Goal: Information Seeking & Learning: Learn about a topic

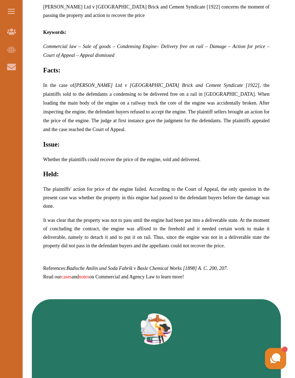
scroll to position [384, 0]
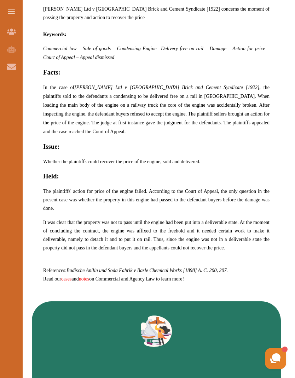
click at [76, 268] on em "Badische Anilin und Soda Fabrik v Basle Chemical Works [1898] A. C. 200, 207." at bounding box center [146, 270] width 161 height 5
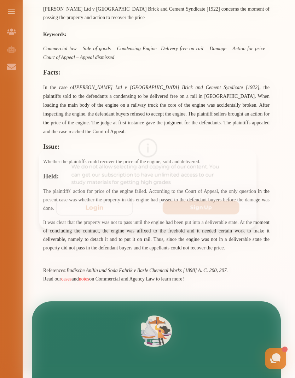
click at [80, 173] on div "We do not allow selecting and copying of our content. You can get our subscript…" at bounding box center [147, 189] width 224 height 82
click at [133, 270] on div "We do not allow selecting and copying of our content. You can get our subscript…" at bounding box center [147, 189] width 295 height 378
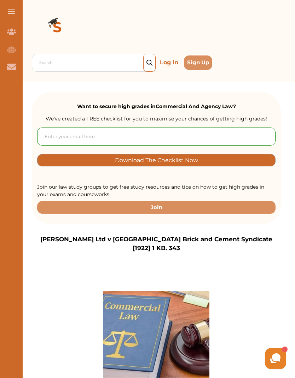
scroll to position [0, 0]
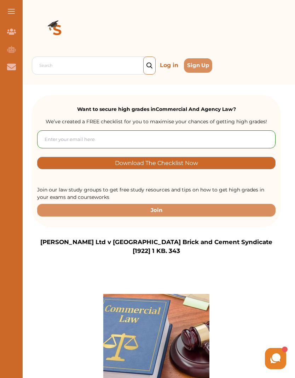
click at [54, 20] on img at bounding box center [57, 31] width 51 height 51
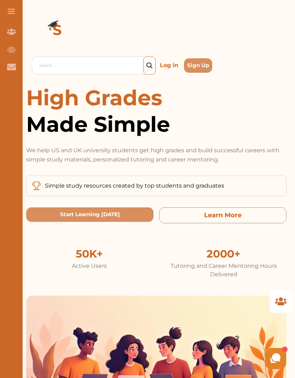
click at [60, 23] on img at bounding box center [57, 31] width 51 height 51
click at [72, 14] on img at bounding box center [57, 31] width 51 height 51
click at [55, 20] on img at bounding box center [57, 31] width 51 height 51
click at [61, 19] on img at bounding box center [57, 31] width 51 height 51
click at [53, 19] on img at bounding box center [57, 31] width 51 height 51
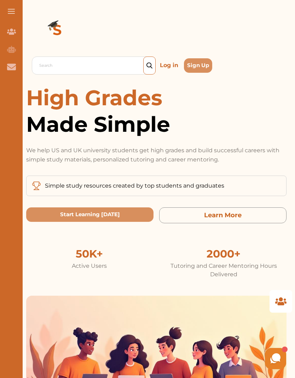
click at [55, 22] on img at bounding box center [57, 31] width 51 height 51
click at [54, 22] on img at bounding box center [57, 31] width 51 height 51
click at [52, 27] on img at bounding box center [57, 31] width 51 height 51
click at [49, 26] on img at bounding box center [57, 31] width 51 height 51
click at [15, 12] on button at bounding box center [11, 11] width 23 height 23
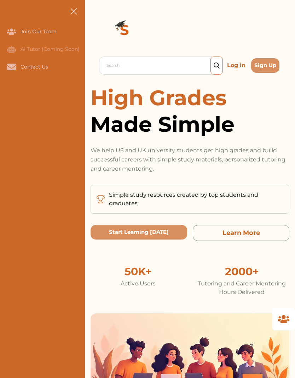
click at [131, 23] on img at bounding box center [124, 31] width 51 height 51
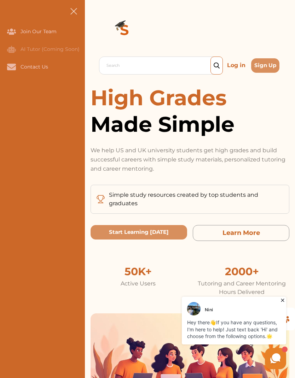
click at [75, 11] on span at bounding box center [73, 11] width 7 height 7
